Goal: Task Accomplishment & Management: Manage account settings

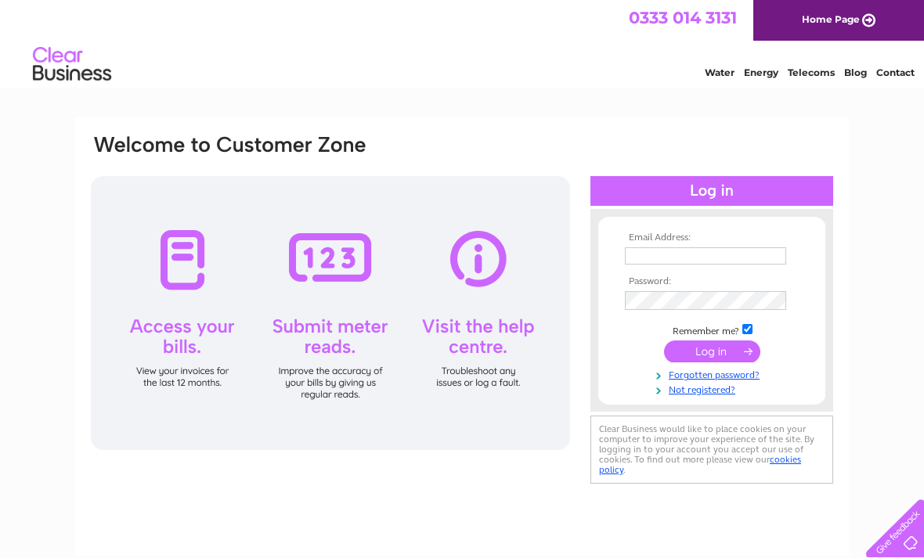
click at [656, 254] on input "text" at bounding box center [705, 255] width 161 height 17
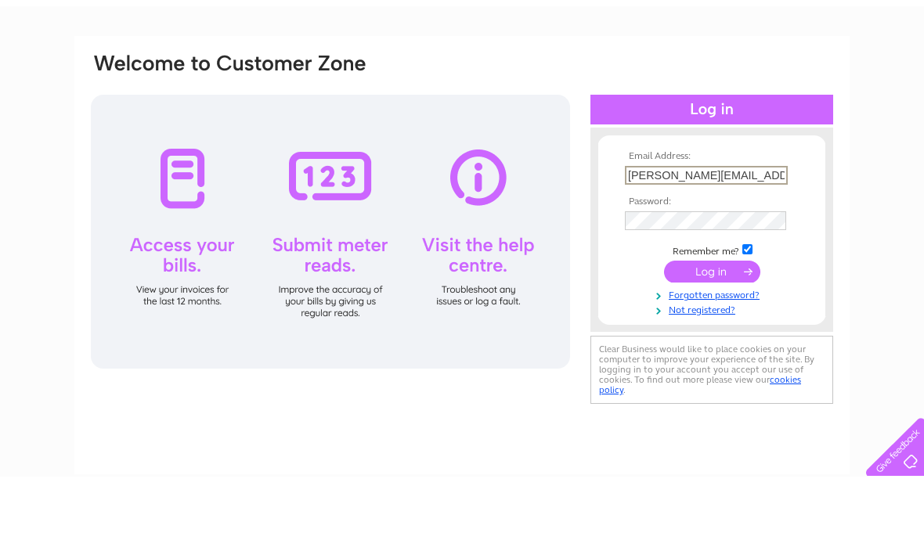
type input "[PERSON_NAME][EMAIL_ADDRESS][PERSON_NAME][DOMAIN_NAME]"
click at [719, 342] on input "submit" at bounding box center [712, 353] width 96 height 22
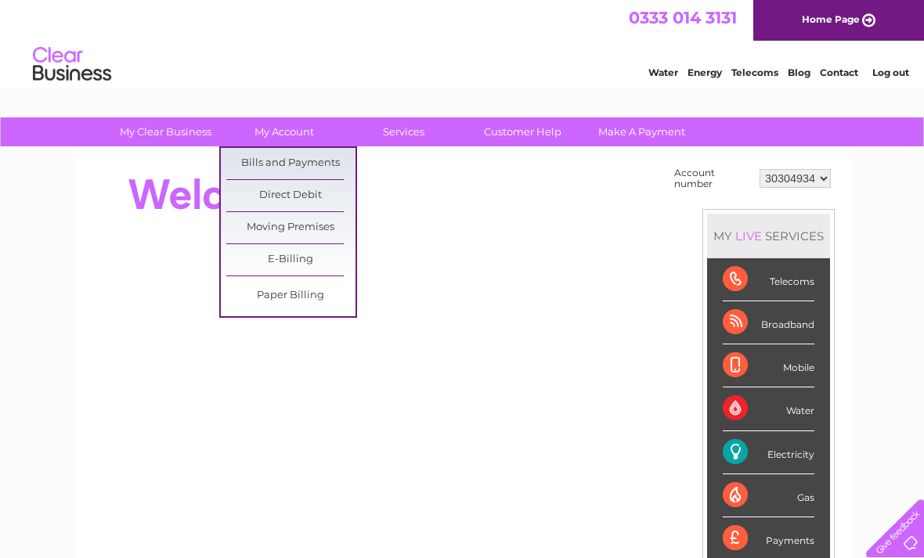
click at [317, 166] on link "Bills and Payments" at bounding box center [290, 163] width 129 height 31
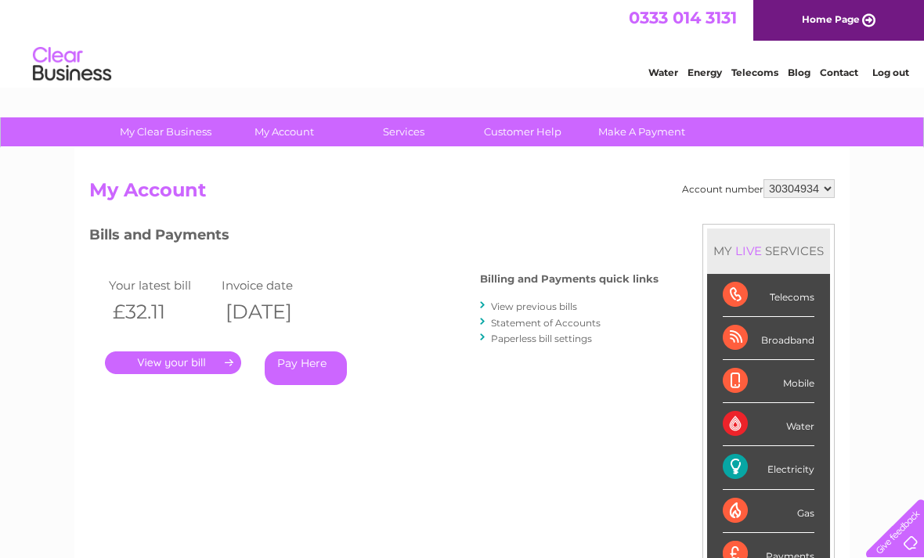
click at [187, 352] on link "." at bounding box center [173, 363] width 136 height 23
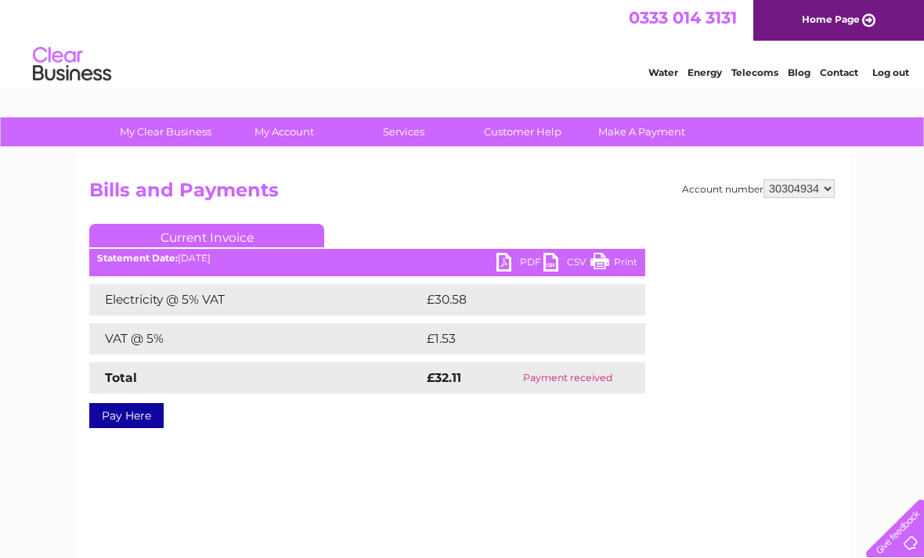
click at [531, 254] on link "PDF" at bounding box center [519, 264] width 47 height 23
